Goal: Task Accomplishment & Management: Manage account settings

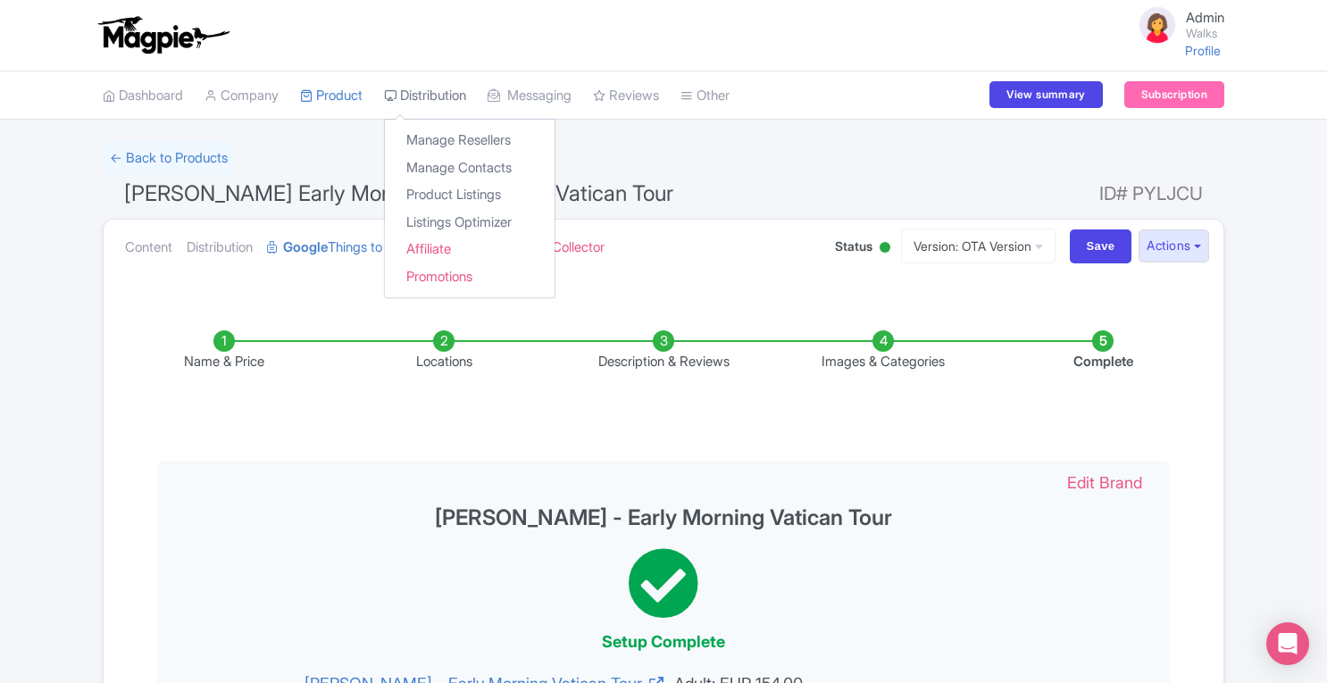
click at [433, 99] on link "Distribution" at bounding box center [425, 95] width 82 height 49
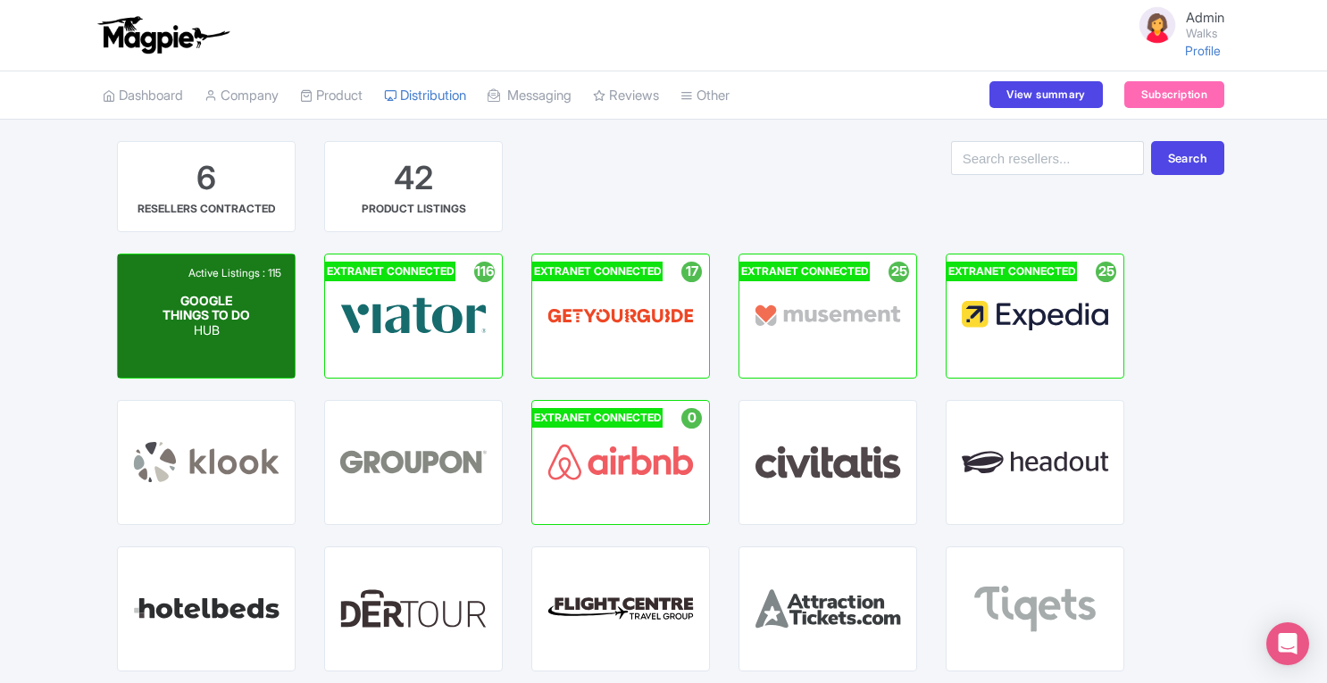
click at [224, 312] on span "GOOGLE THINGS TO DO" at bounding box center [205, 307] width 87 height 30
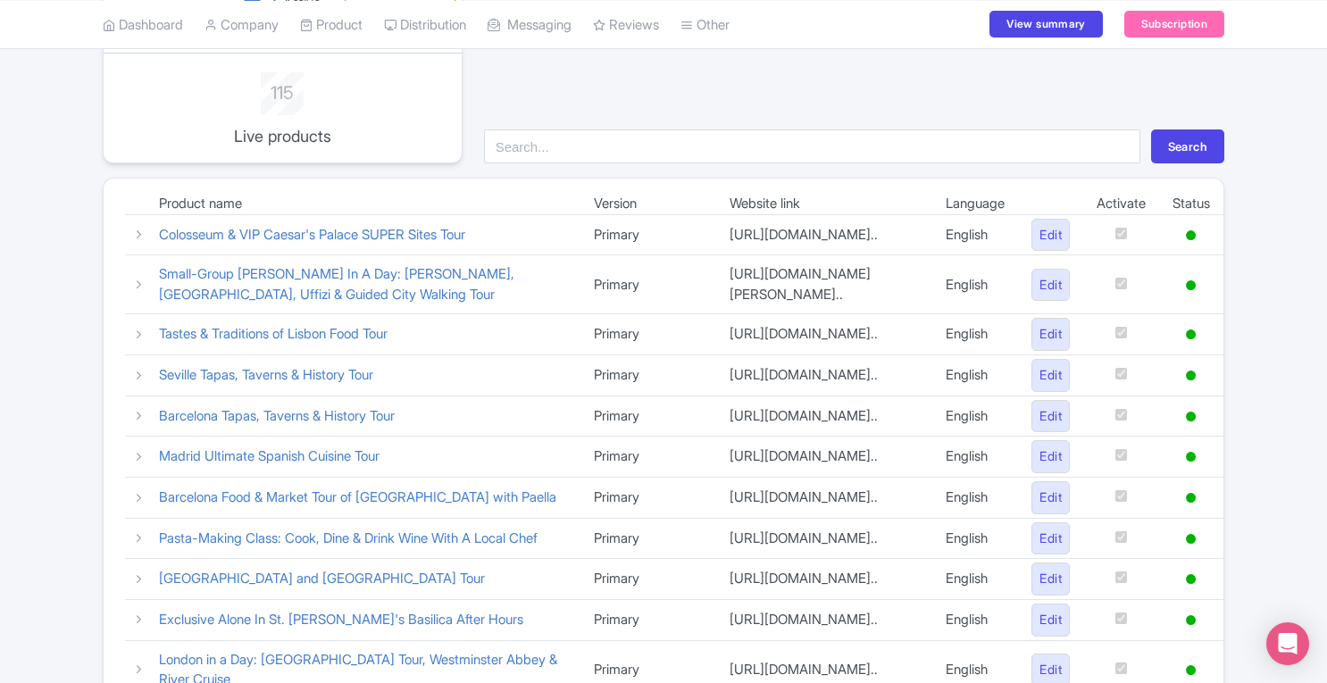
scroll to position [171, 0]
click at [137, 229] on icon at bounding box center [138, 233] width 13 height 13
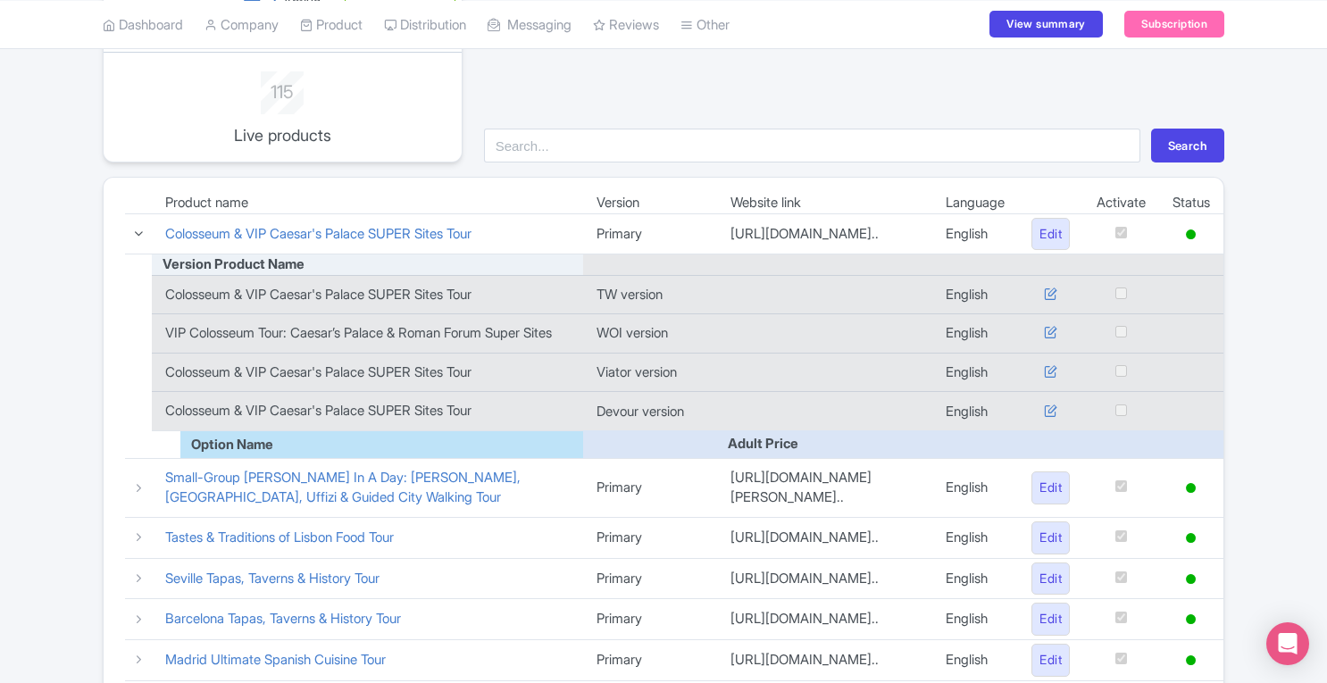
click at [137, 229] on td at bounding box center [138, 233] width 27 height 41
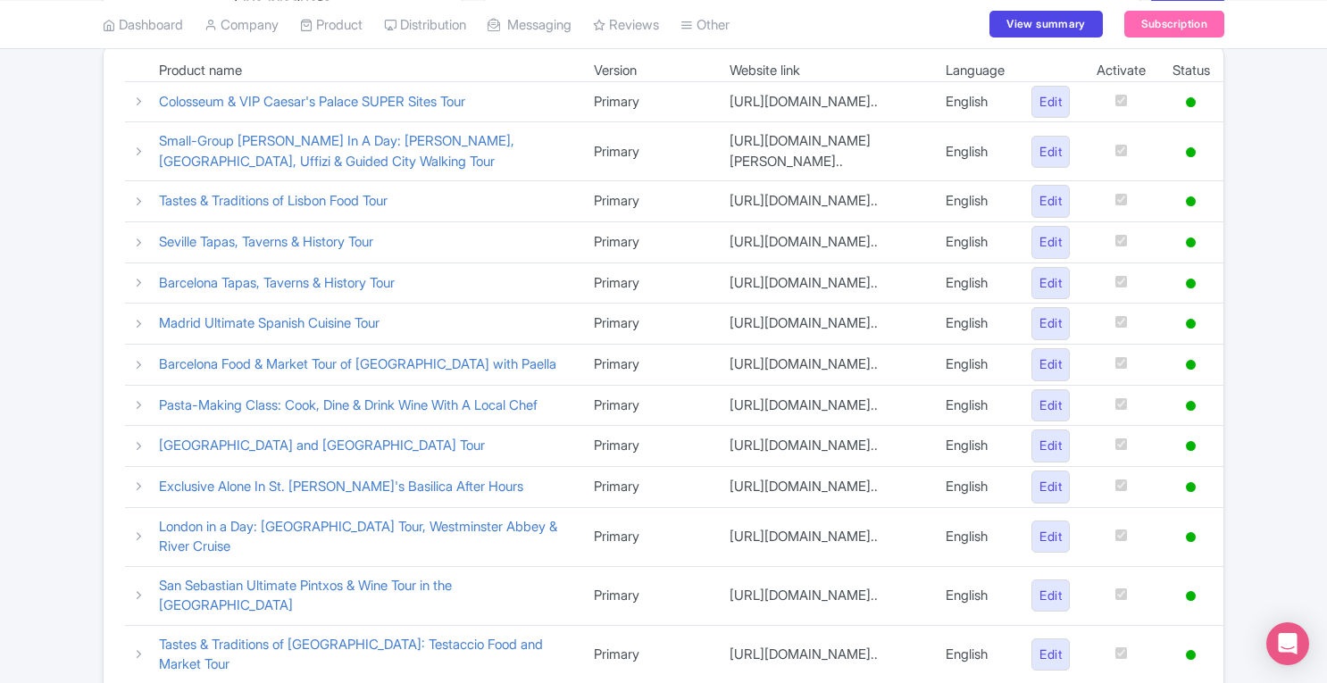
scroll to position [305, 0]
